Goal: Information Seeking & Learning: Learn about a topic

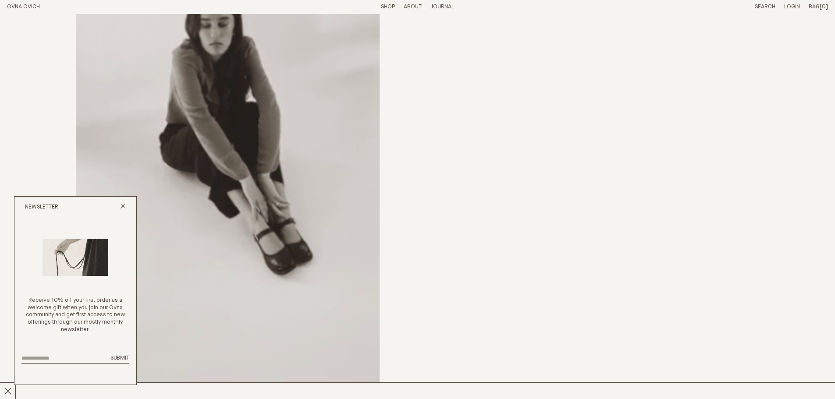
scroll to position [584, 0]
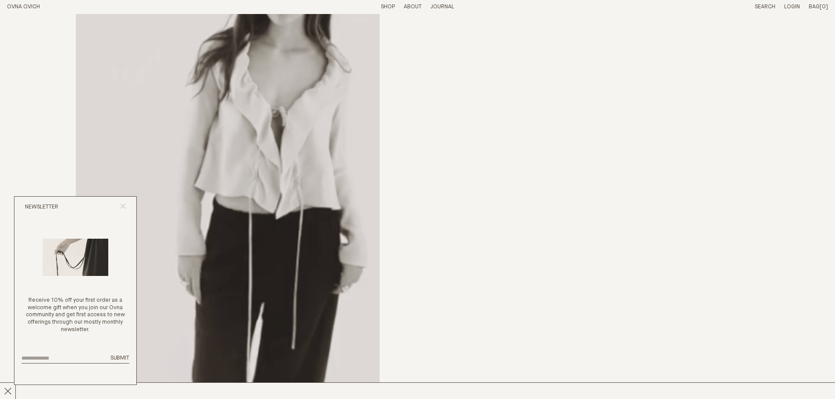
click at [122, 205] on icon "Close popup" at bounding box center [123, 206] width 6 height 6
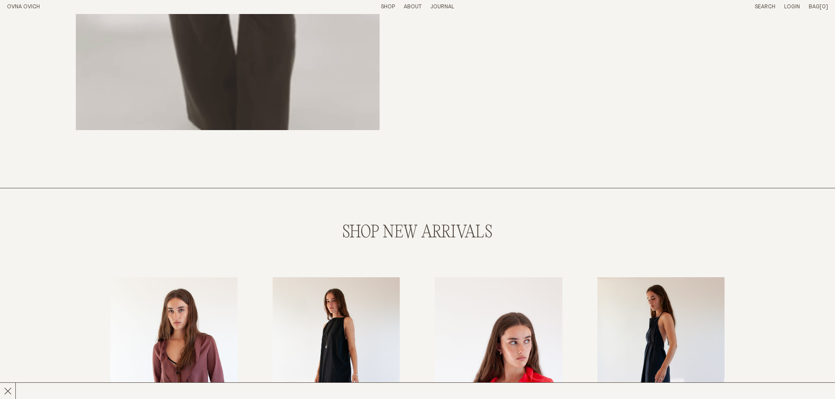
scroll to position [1022, 0]
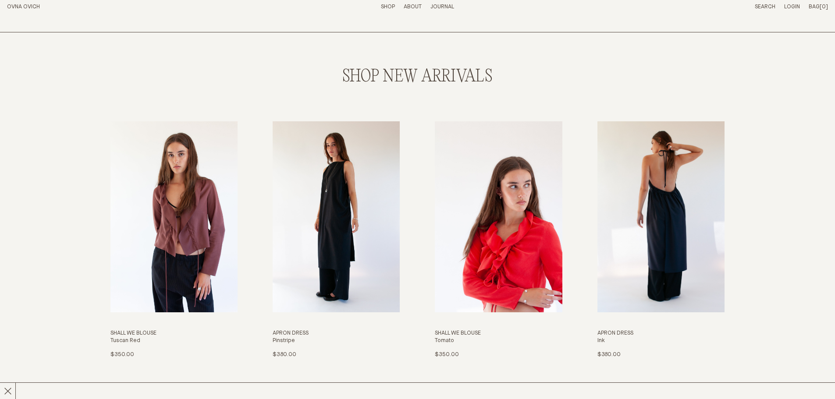
click at [669, 228] on img "Apron Dress" at bounding box center [660, 216] width 127 height 191
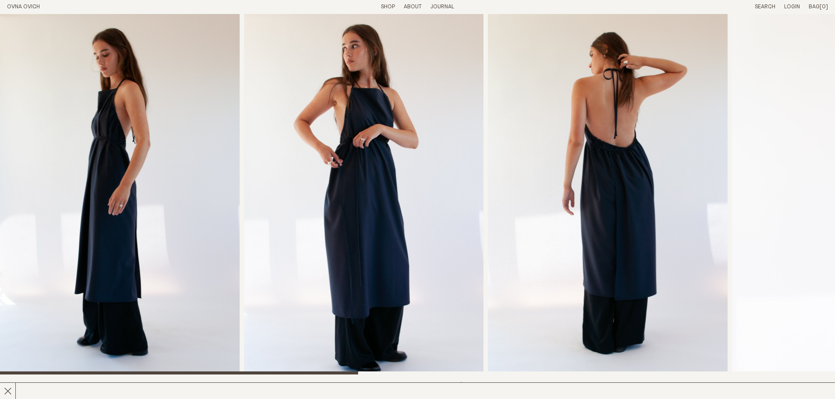
click at [372, 252] on img "2 / 8" at bounding box center [364, 194] width 240 height 361
click at [136, 147] on img "1 / 8" at bounding box center [120, 194] width 240 height 361
click at [383, 4] on link "Shop" at bounding box center [388, 7] width 14 height 6
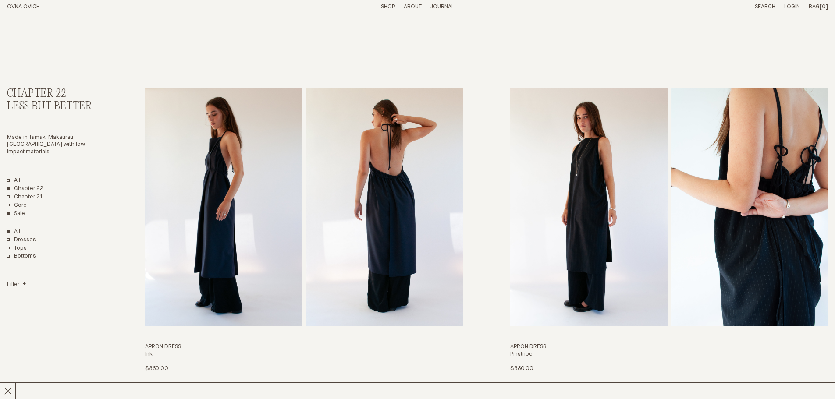
click at [18, 210] on link "Sale" at bounding box center [16, 213] width 18 height 7
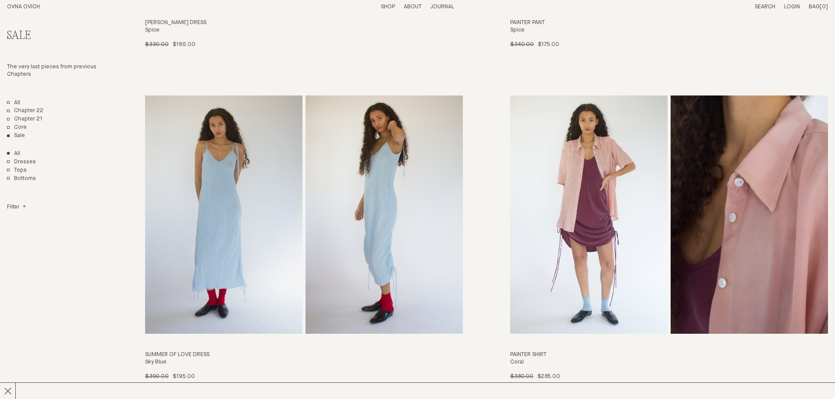
scroll to position [731, 0]
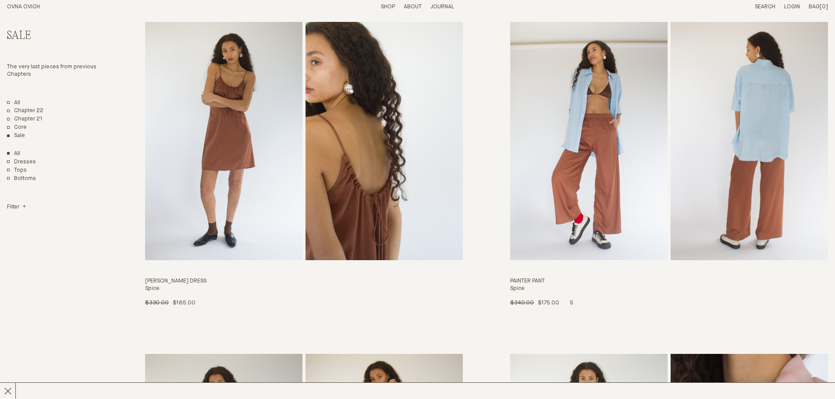
click at [596, 160] on img "Painter Pant" at bounding box center [588, 141] width 157 height 238
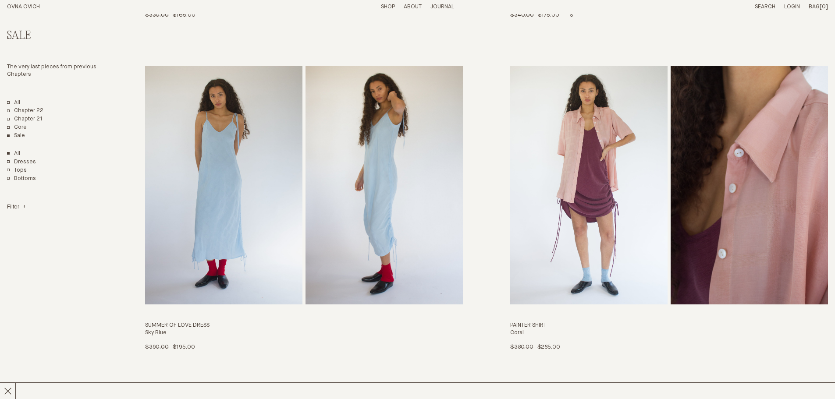
scroll to position [1311, 0]
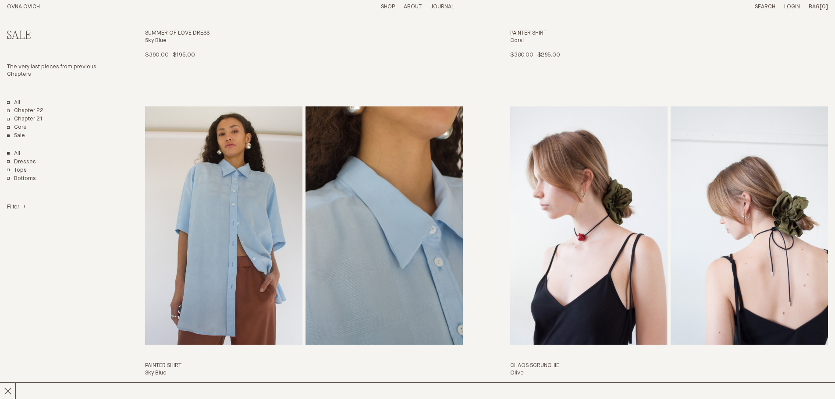
click at [317, 249] on img "Painter Shirt" at bounding box center [383, 225] width 157 height 238
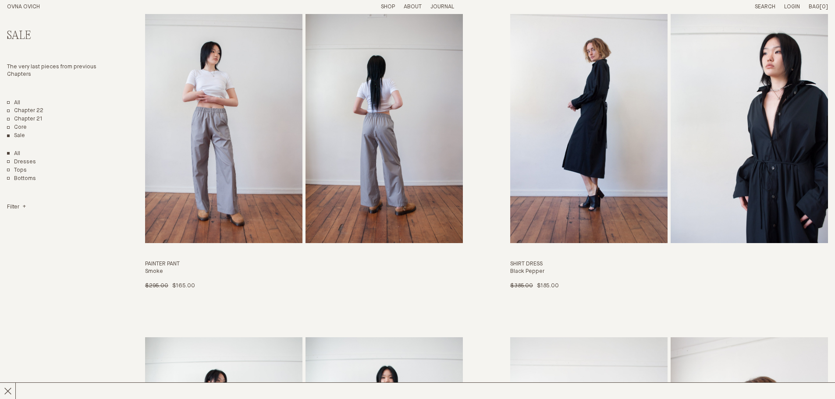
scroll to position [1639, 0]
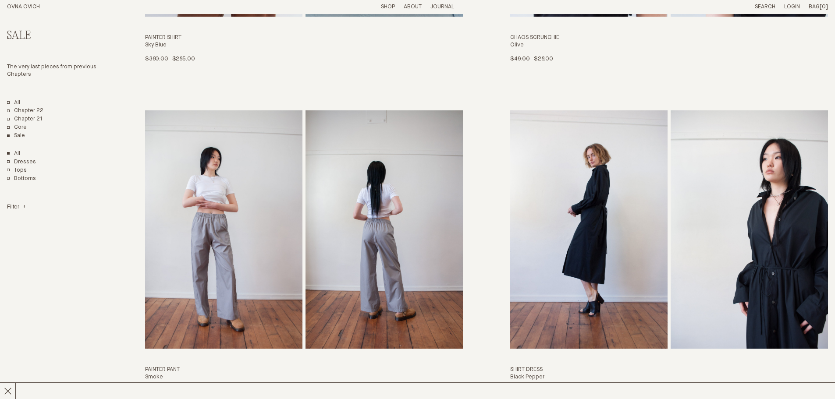
click at [272, 236] on img "Painter Pant" at bounding box center [223, 229] width 157 height 238
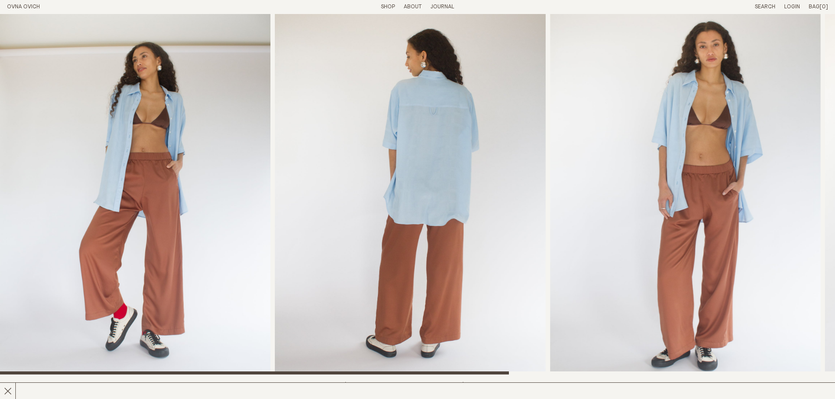
click at [718, 223] on img "3 / 5" at bounding box center [685, 194] width 270 height 361
click at [437, 259] on img "2 / 5" at bounding box center [410, 194] width 270 height 361
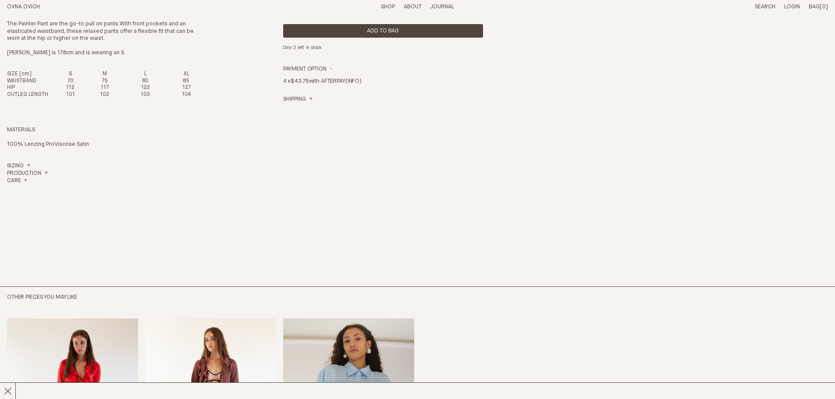
scroll to position [438, 0]
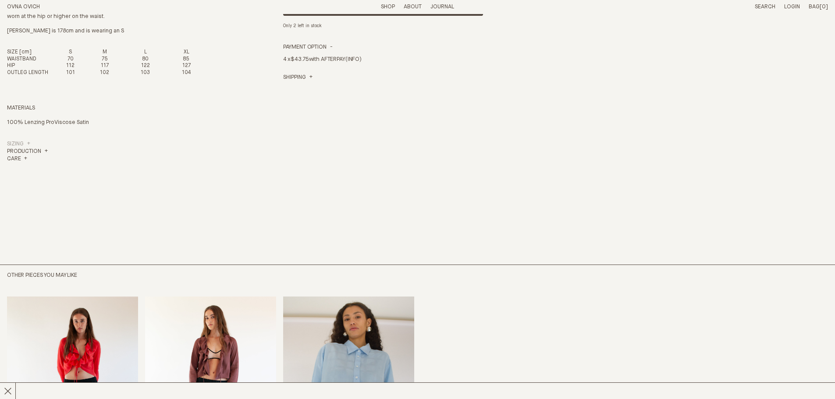
click at [18, 143] on link "Sizing" at bounding box center [18, 144] width 23 height 7
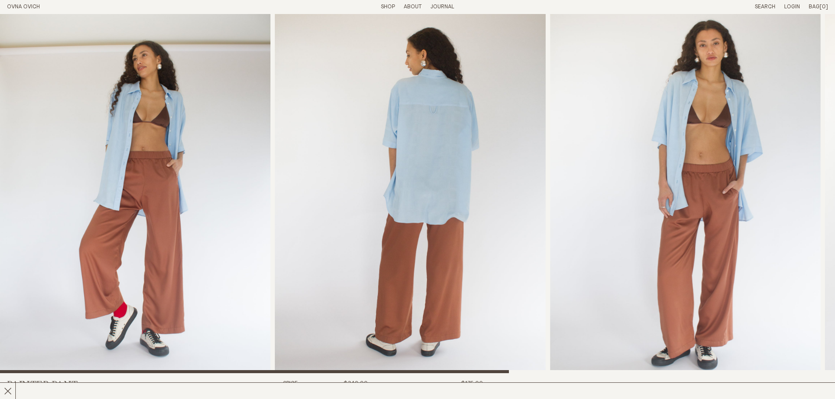
scroll to position [0, 0]
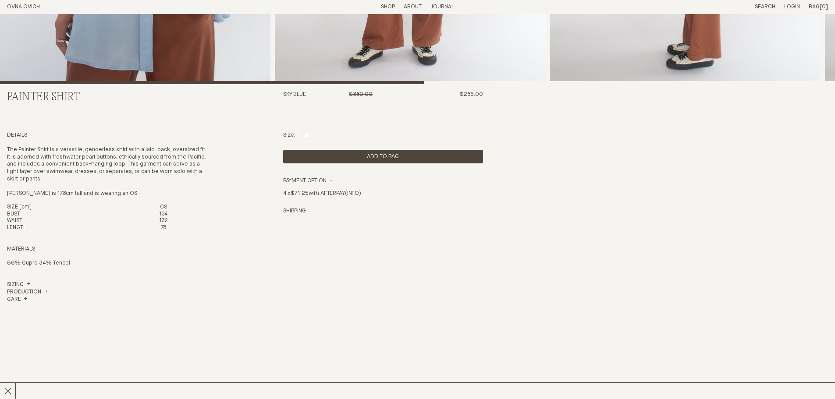
scroll to position [292, 0]
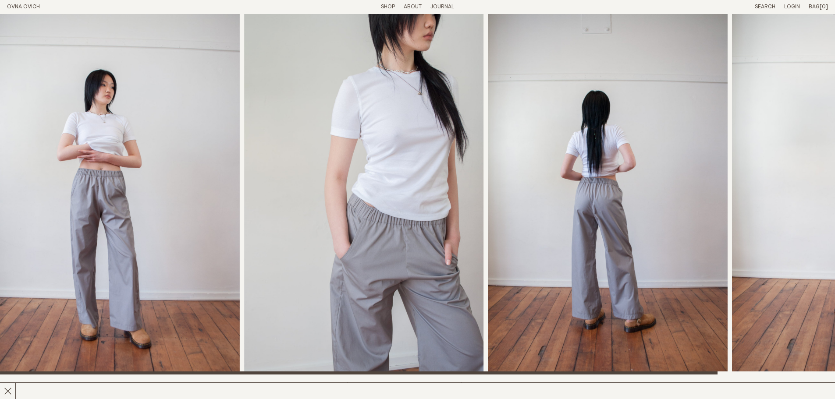
click at [15, 7] on link "OVNA OVICH" at bounding box center [23, 7] width 33 height 6
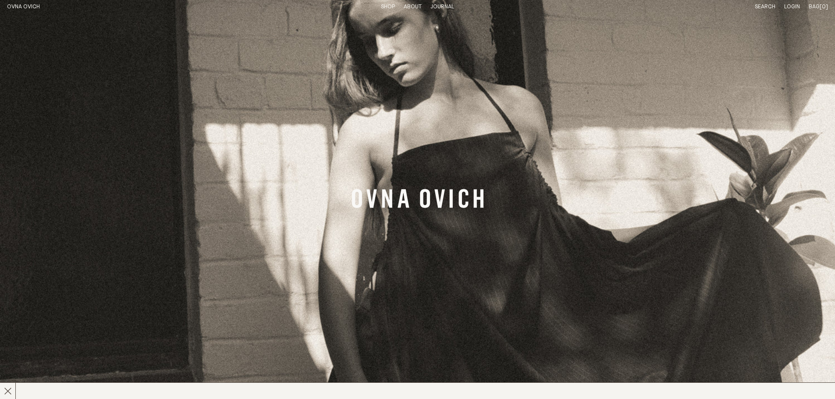
drag, startPoint x: 388, startPoint y: 7, endPoint x: 388, endPoint y: 12, distance: 5.3
click at [388, 7] on link "Shop" at bounding box center [388, 7] width 14 height 6
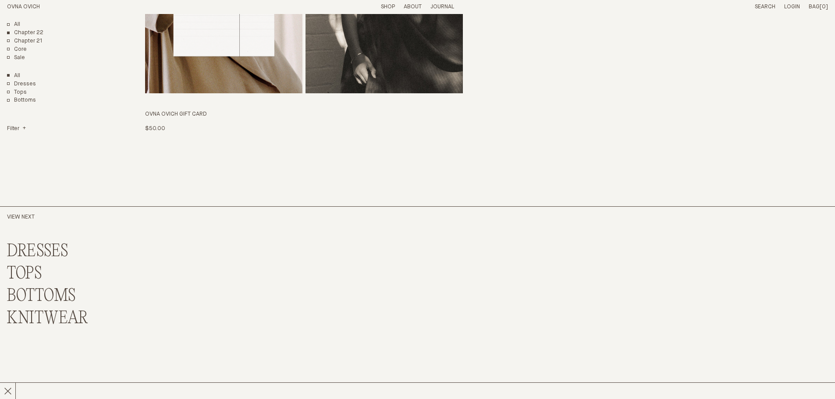
scroll to position [2639, 0]
